Goal: Task Accomplishment & Management: Use online tool/utility

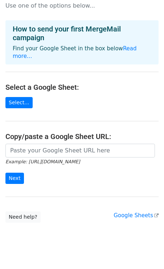
scroll to position [19, 0]
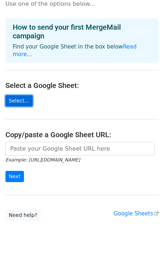
click at [24, 95] on link "Select..." at bounding box center [18, 100] width 27 height 11
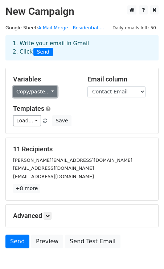
click at [46, 89] on link "Copy/paste..." at bounding box center [35, 91] width 44 height 11
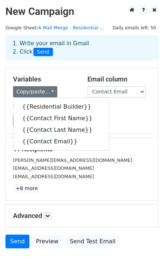
click at [73, 79] on h5 "Variables" at bounding box center [44, 79] width 63 height 8
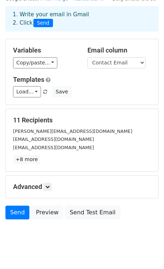
scroll to position [39, 0]
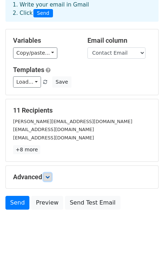
click at [50, 175] on icon at bounding box center [47, 177] width 4 height 4
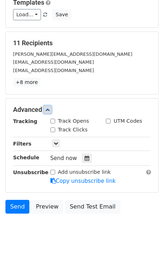
scroll to position [109, 0]
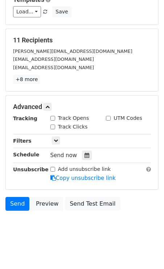
click at [51, 117] on input "Track Opens" at bounding box center [52, 118] width 5 height 5
checkbox input "true"
click at [51, 126] on input "Track Clicks" at bounding box center [52, 127] width 5 height 5
checkbox input "true"
click at [56, 139] on icon at bounding box center [56, 140] width 4 height 4
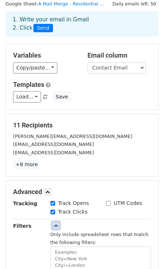
scroll to position [22, 0]
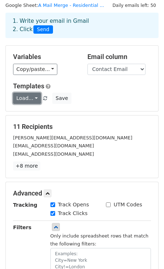
click at [29, 99] on link "Load..." at bounding box center [27, 98] width 28 height 11
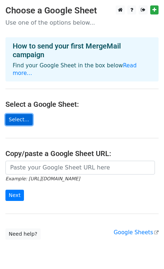
click at [22, 114] on link "Select..." at bounding box center [18, 119] width 27 height 11
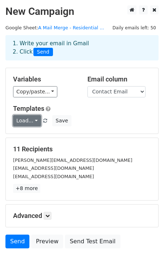
click at [35, 123] on link "Load..." at bounding box center [27, 120] width 28 height 11
click at [46, 136] on h6 "No templates saved" at bounding box center [47, 137] width 68 height 12
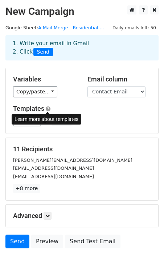
click at [47, 109] on span at bounding box center [48, 108] width 5 height 5
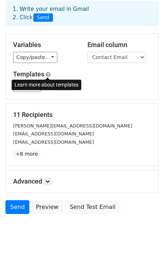
scroll to position [39, 0]
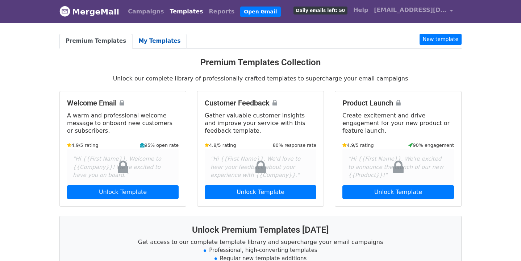
click at [153, 46] on link "My Templates" at bounding box center [159, 41] width 54 height 15
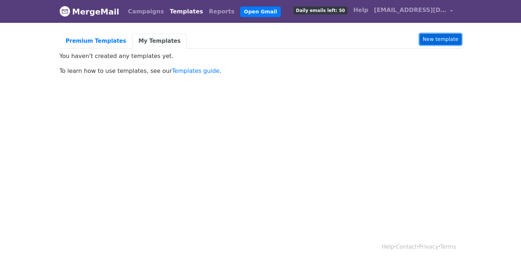
click at [441, 42] on link "New template" at bounding box center [440, 39] width 42 height 11
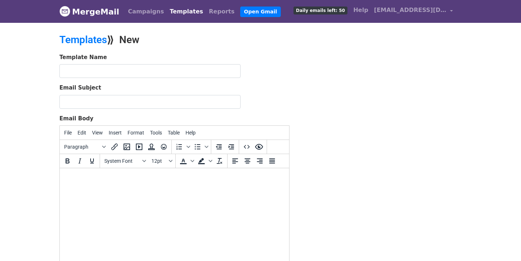
paste body
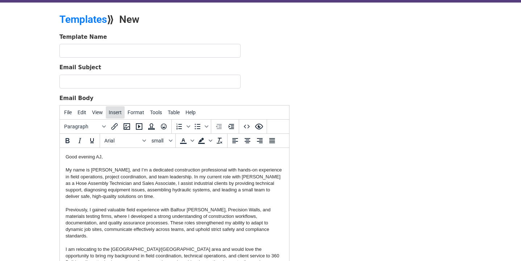
click at [111, 114] on span "Insert" at bounding box center [115, 112] width 13 height 6
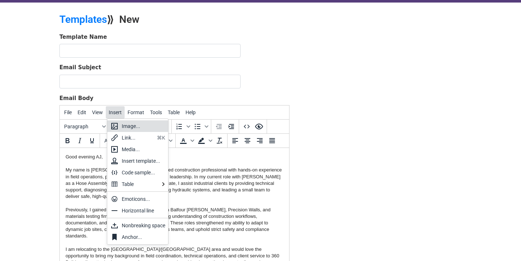
click at [113, 111] on span "Insert" at bounding box center [115, 112] width 13 height 6
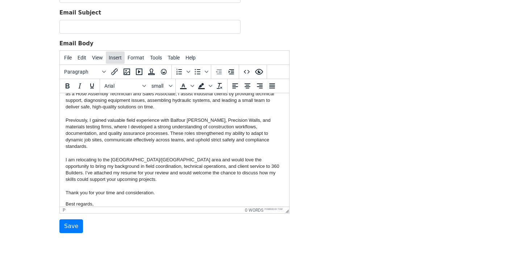
scroll to position [76, 0]
